Goal: Task Accomplishment & Management: Manage account settings

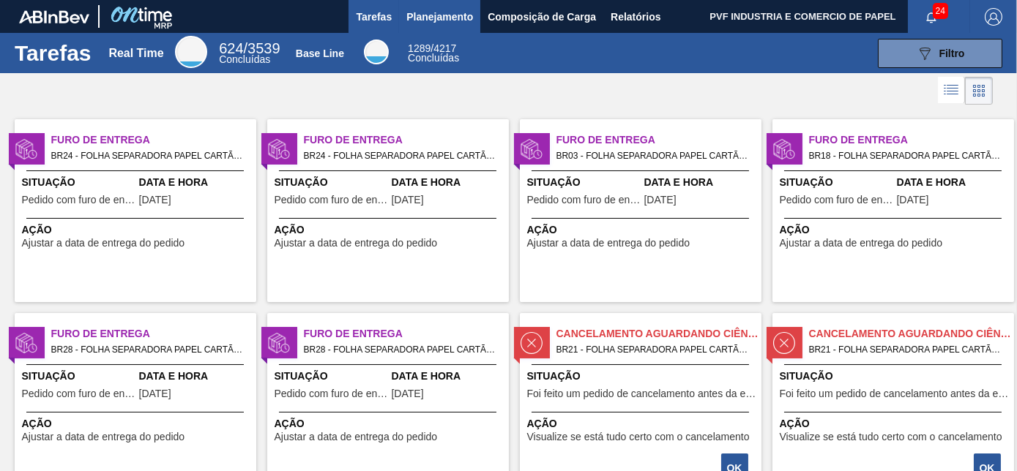
click at [429, 15] on span "Planejamento" at bounding box center [439, 17] width 67 height 18
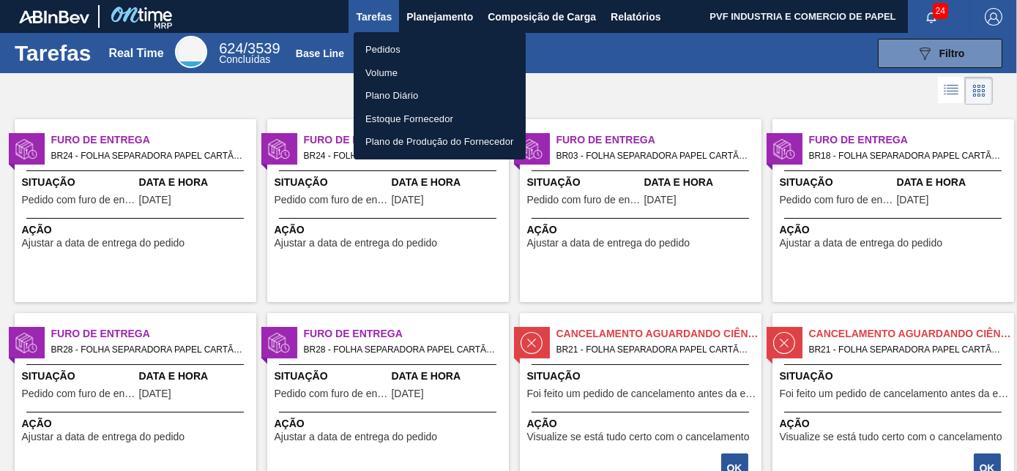
click at [386, 49] on li "Pedidos" at bounding box center [440, 49] width 172 height 23
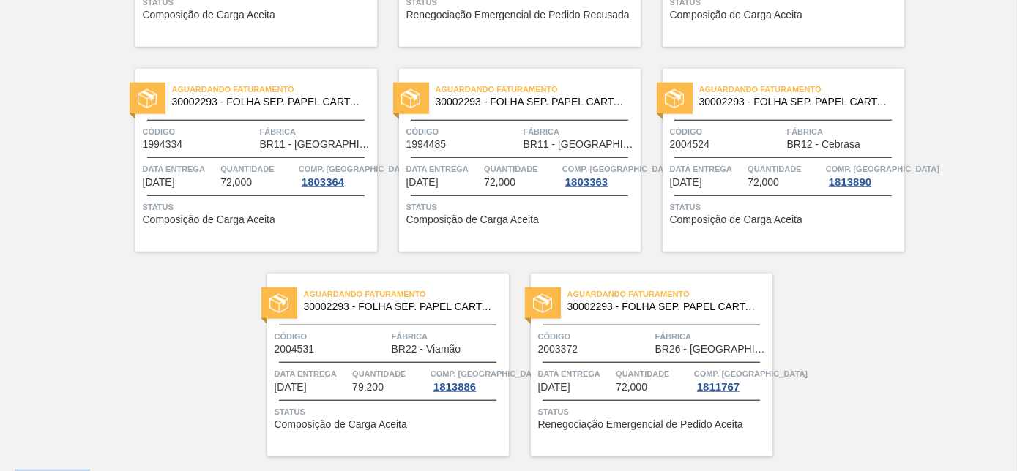
scroll to position [3175, 0]
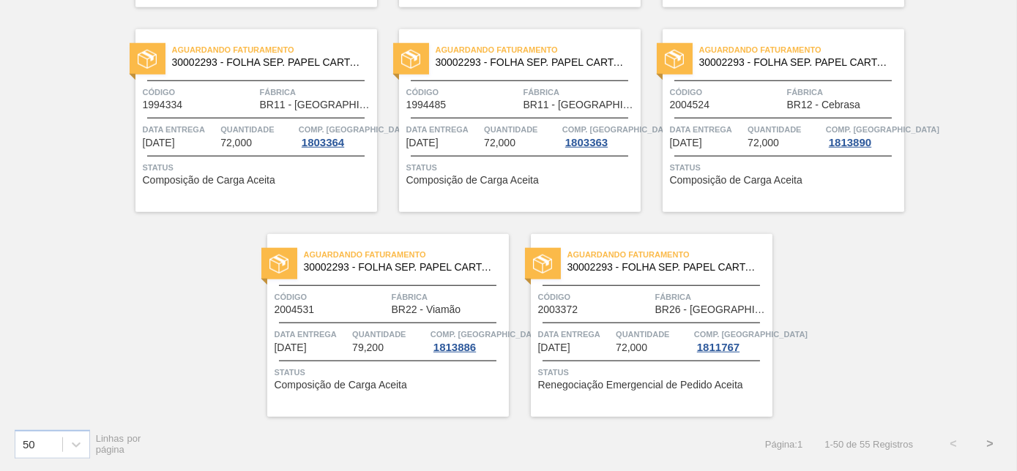
click at [984, 441] on button ">" at bounding box center [989, 444] width 37 height 37
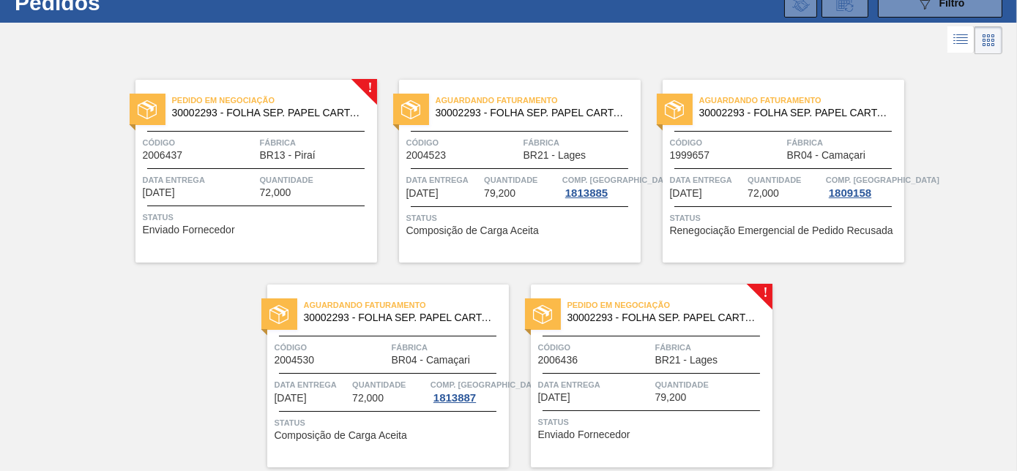
scroll to position [0, 0]
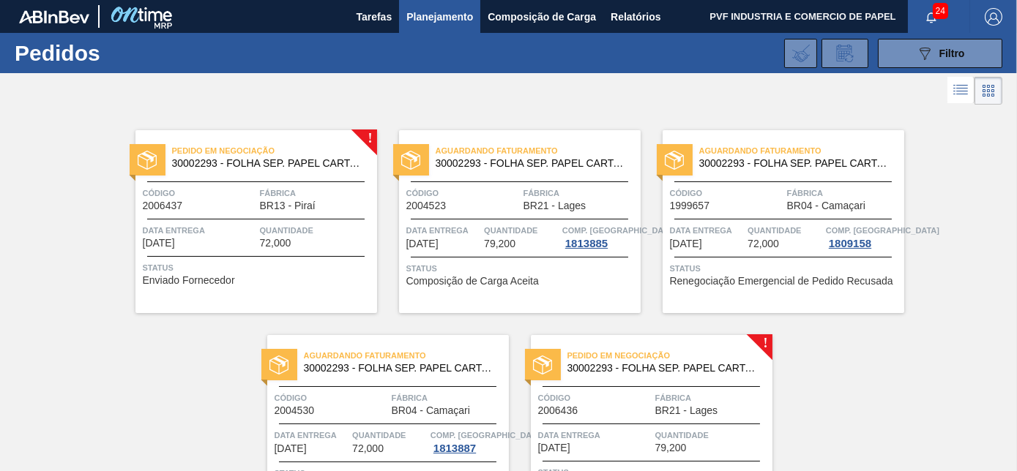
click at [253, 189] on span "Código" at bounding box center [199, 193] width 113 height 15
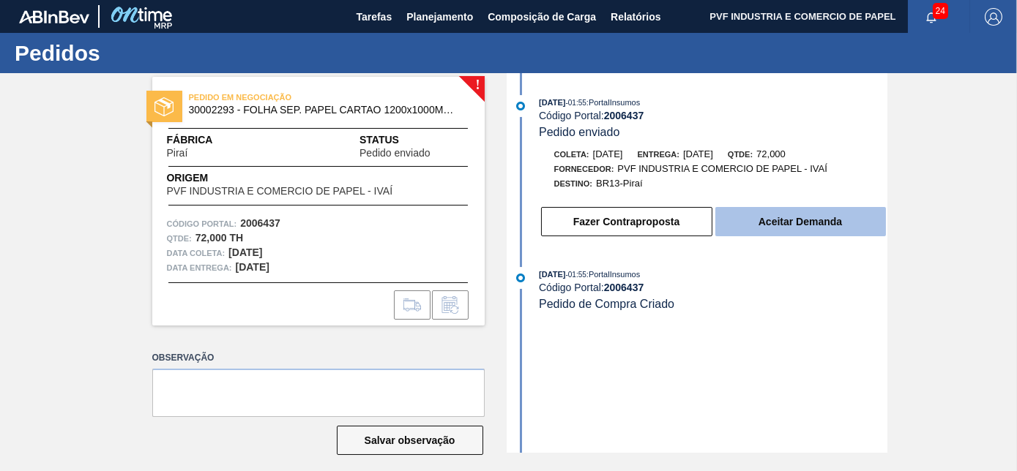
click at [796, 220] on button "Aceitar Demanda" at bounding box center [800, 221] width 171 height 29
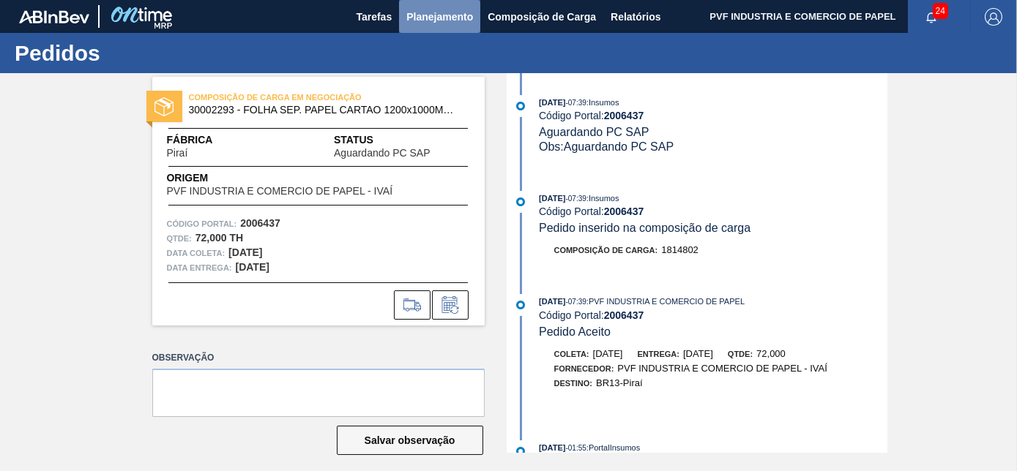
click at [440, 13] on span "Planejamento" at bounding box center [439, 17] width 67 height 18
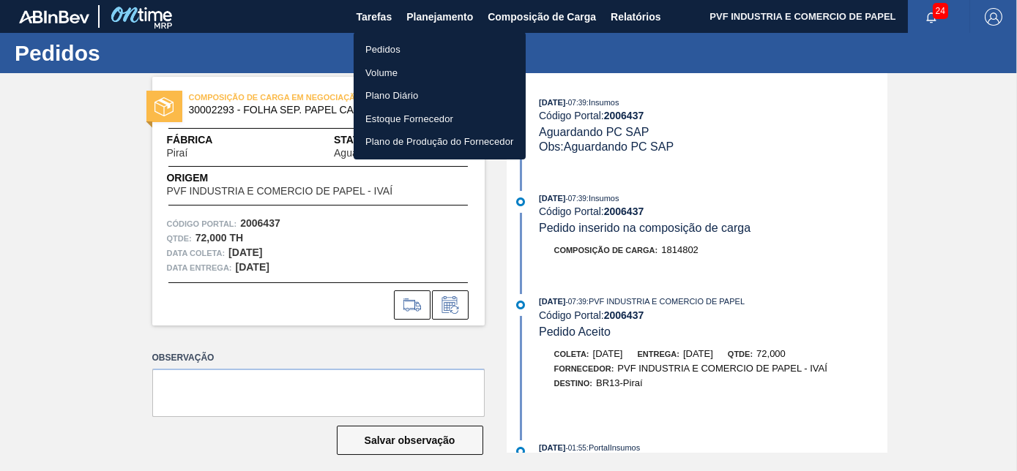
click at [377, 39] on li "Pedidos" at bounding box center [440, 49] width 172 height 23
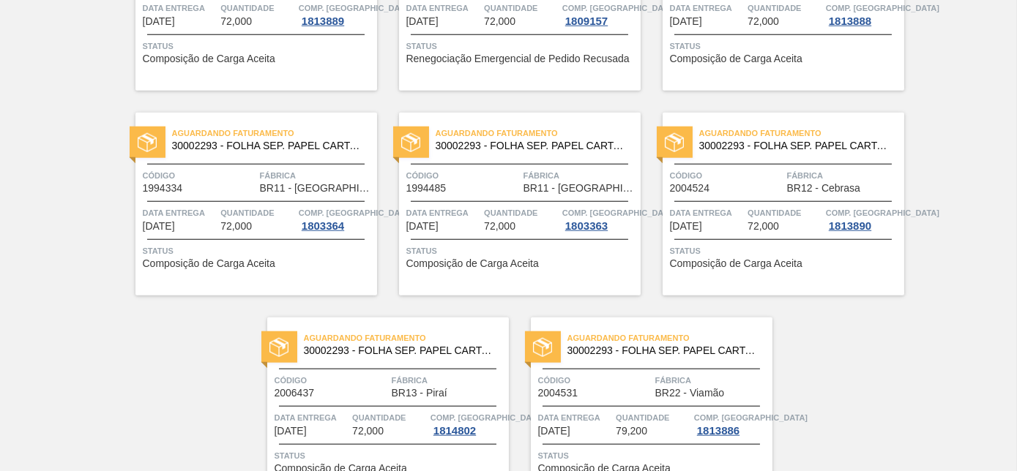
scroll to position [3175, 0]
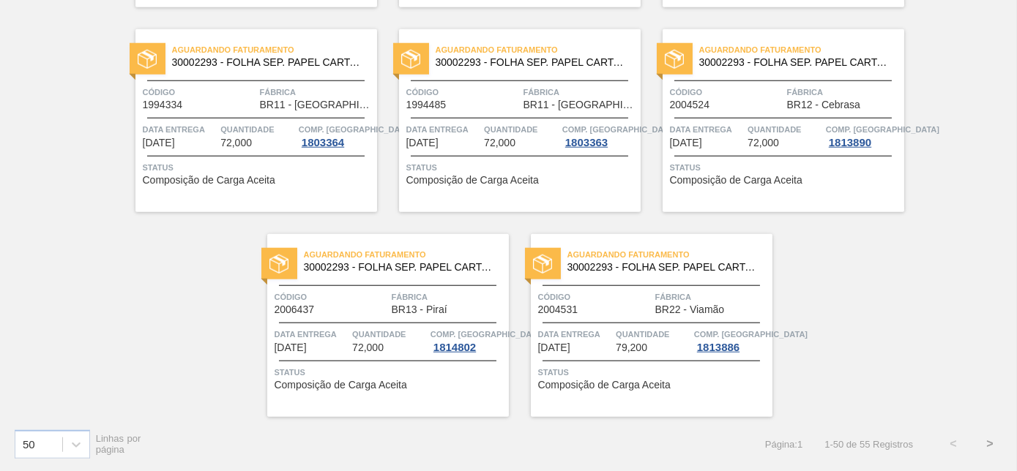
click at [982, 435] on button ">" at bounding box center [989, 444] width 37 height 37
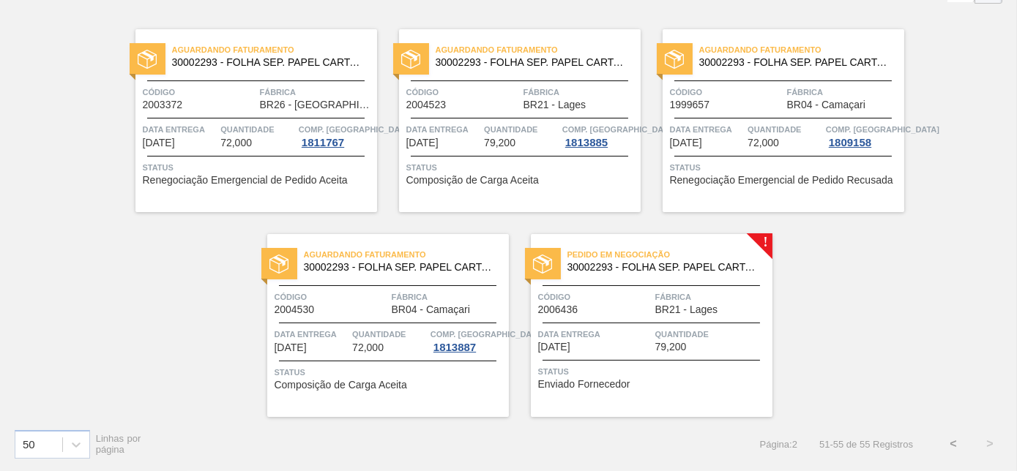
scroll to position [101, 0]
click at [610, 305] on div "Código 2006436" at bounding box center [594, 303] width 113 height 26
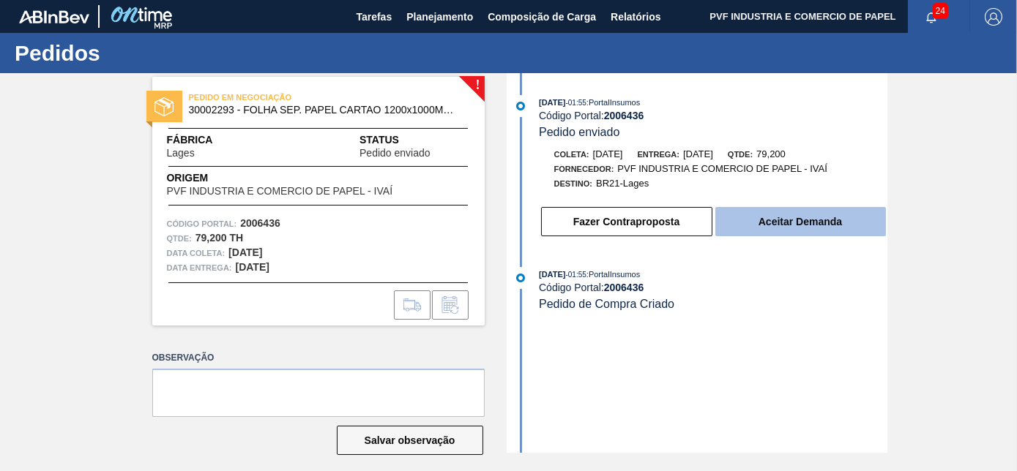
click at [777, 222] on button "Aceitar Demanda" at bounding box center [800, 221] width 171 height 29
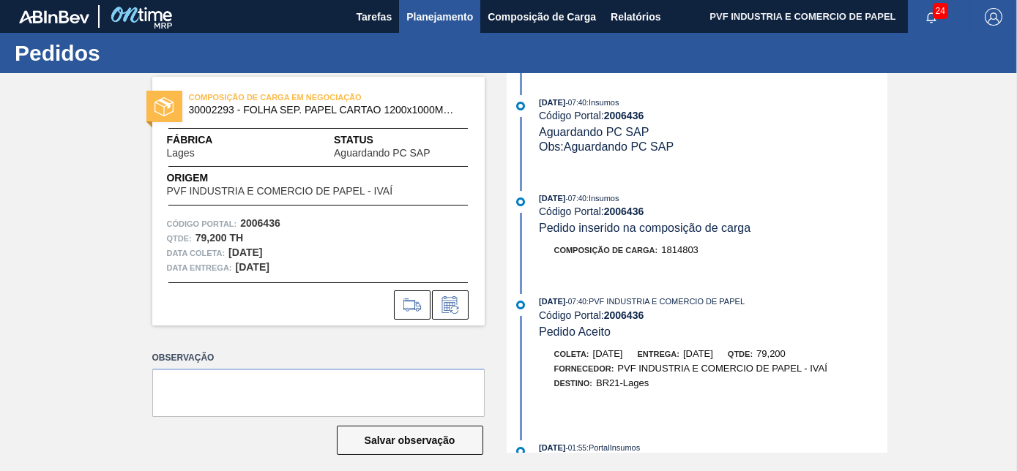
click at [414, 16] on span "Planejamento" at bounding box center [439, 17] width 67 height 18
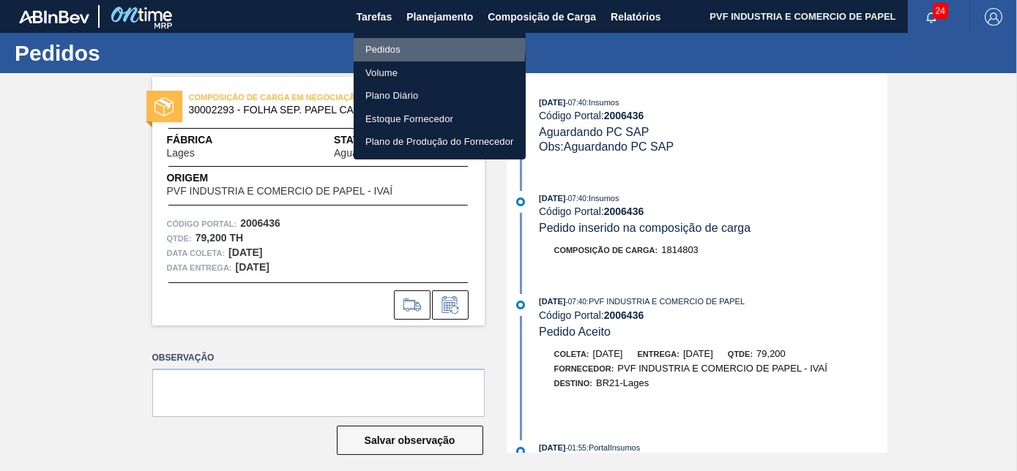
click at [386, 45] on li "Pedidos" at bounding box center [440, 49] width 172 height 23
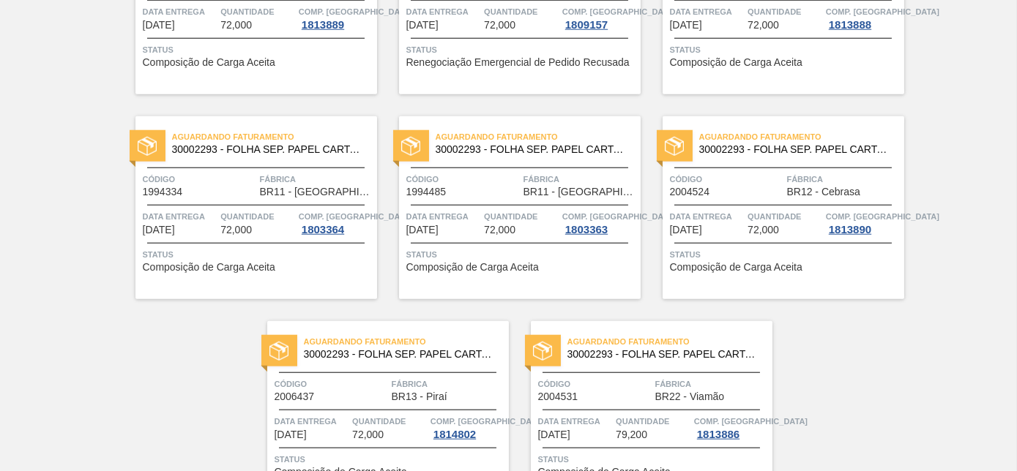
scroll to position [3175, 0]
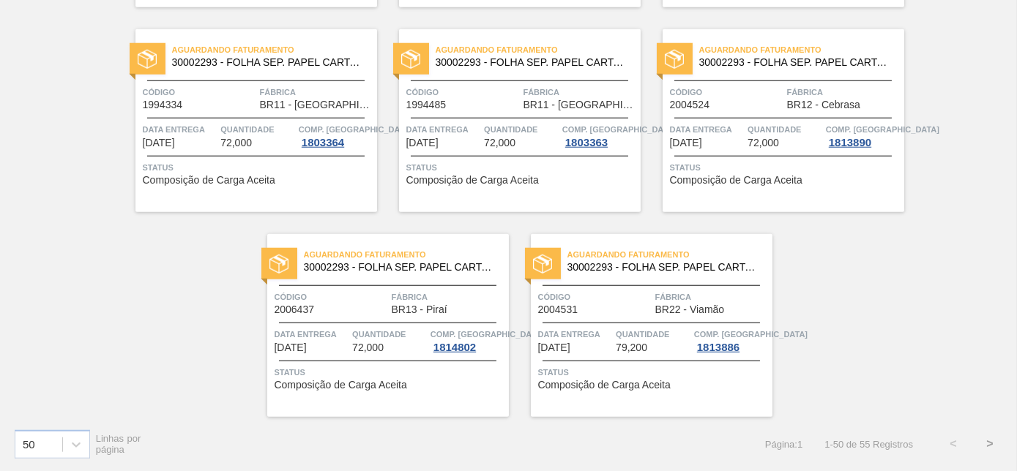
click at [394, 290] on span "Fábrica" at bounding box center [448, 297] width 113 height 15
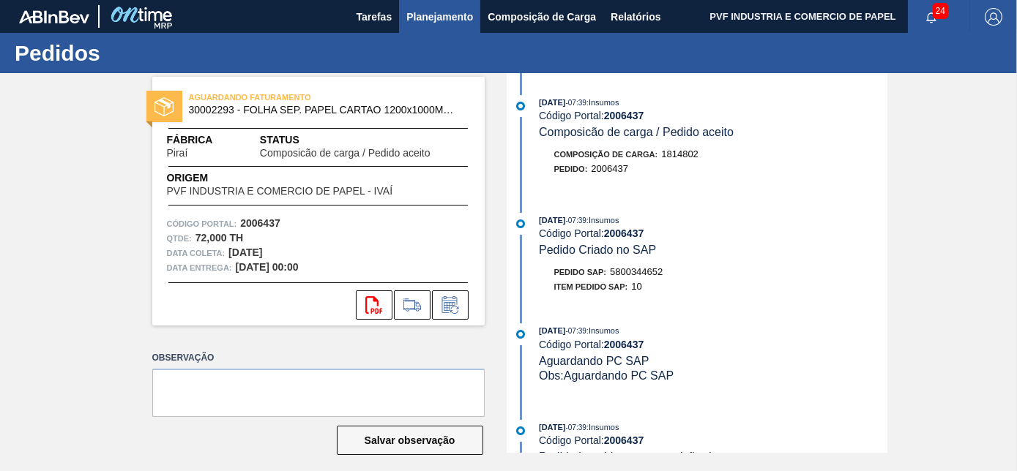
click at [423, 15] on span "Planejamento" at bounding box center [439, 17] width 67 height 18
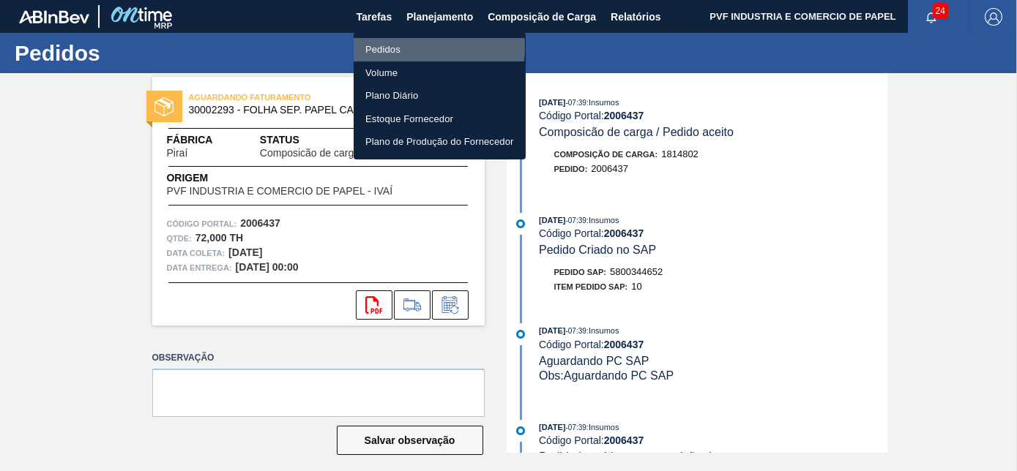
click at [382, 47] on li "Pedidos" at bounding box center [440, 49] width 172 height 23
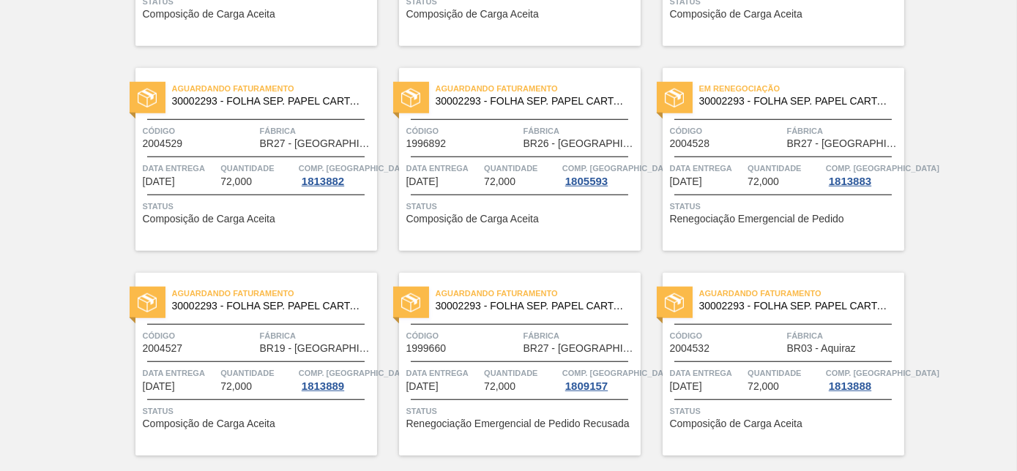
scroll to position [3175, 0]
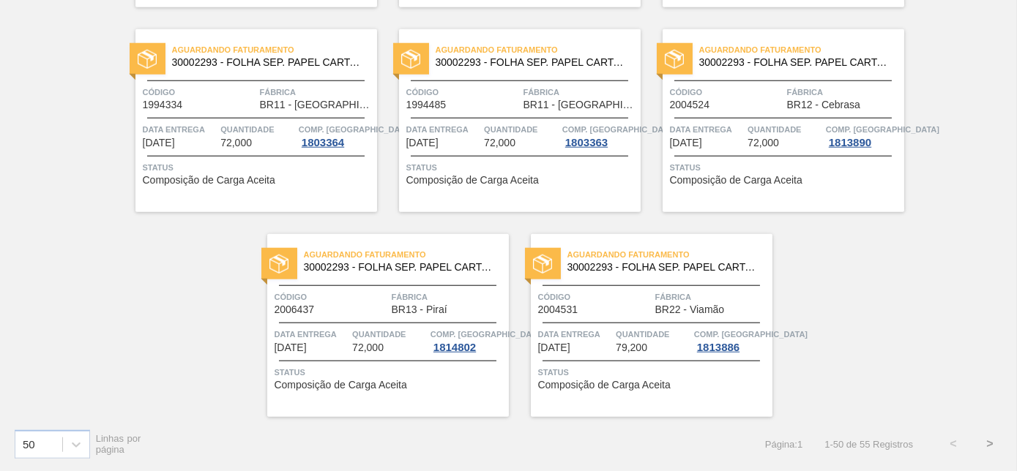
click at [992, 439] on button ">" at bounding box center [989, 444] width 37 height 37
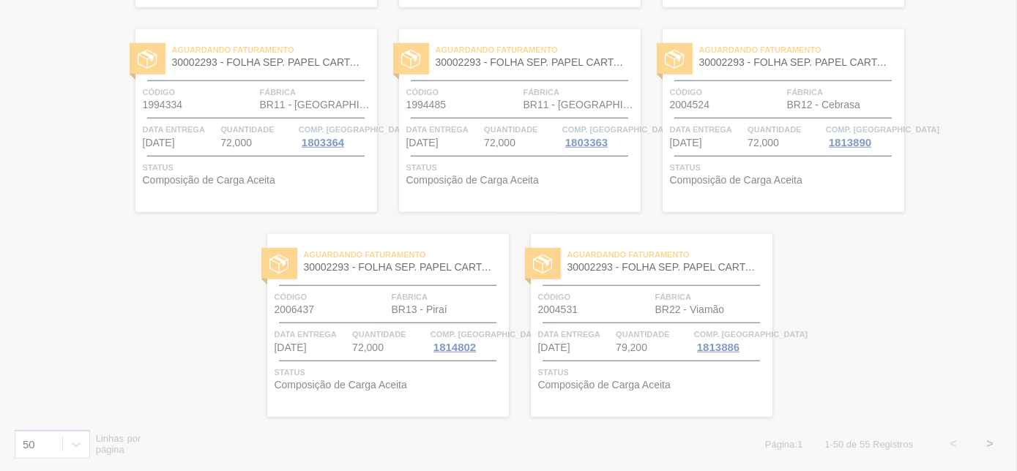
scroll to position [101, 0]
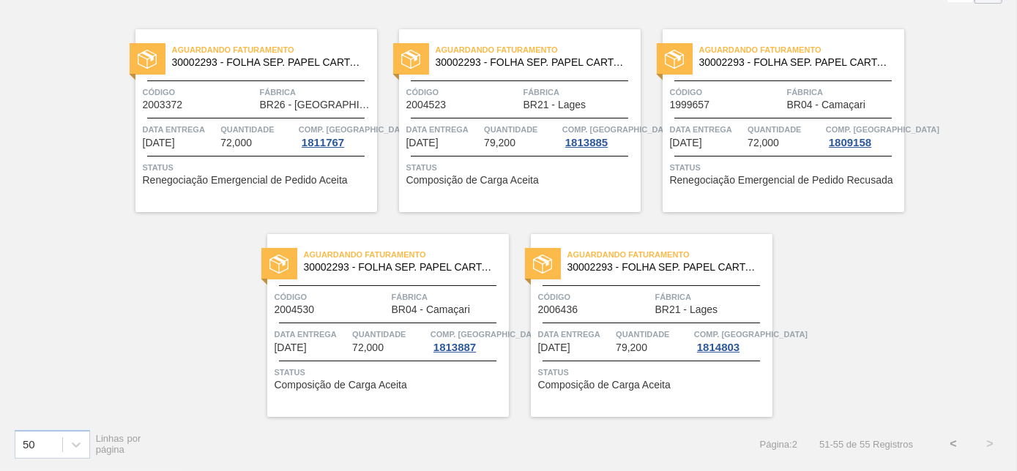
click at [613, 300] on span "Código" at bounding box center [594, 297] width 113 height 15
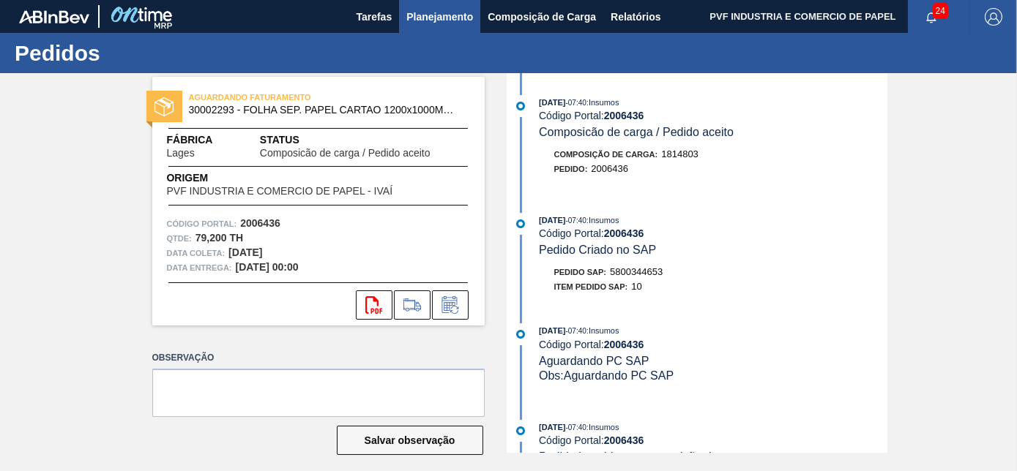
click at [419, 12] on span "Planejamento" at bounding box center [439, 17] width 67 height 18
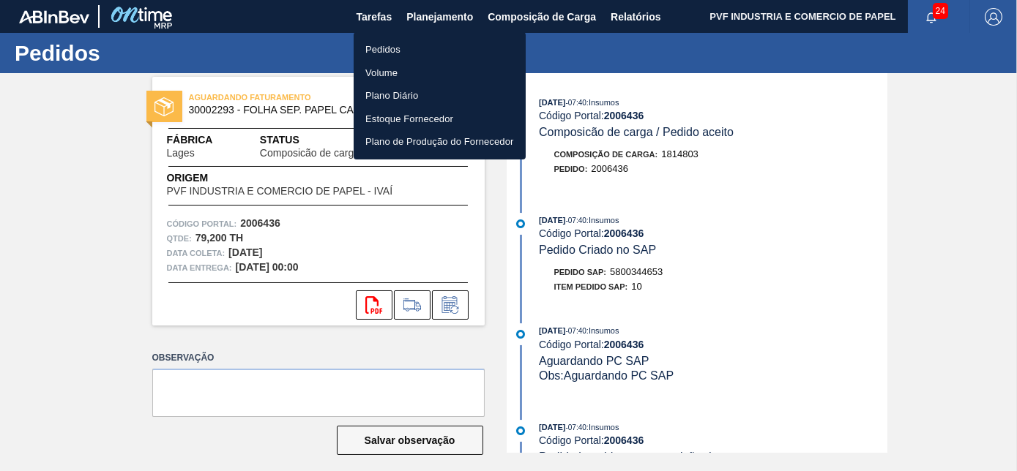
click at [386, 44] on li "Pedidos" at bounding box center [440, 49] width 172 height 23
